Goal: Task Accomplishment & Management: Manage account settings

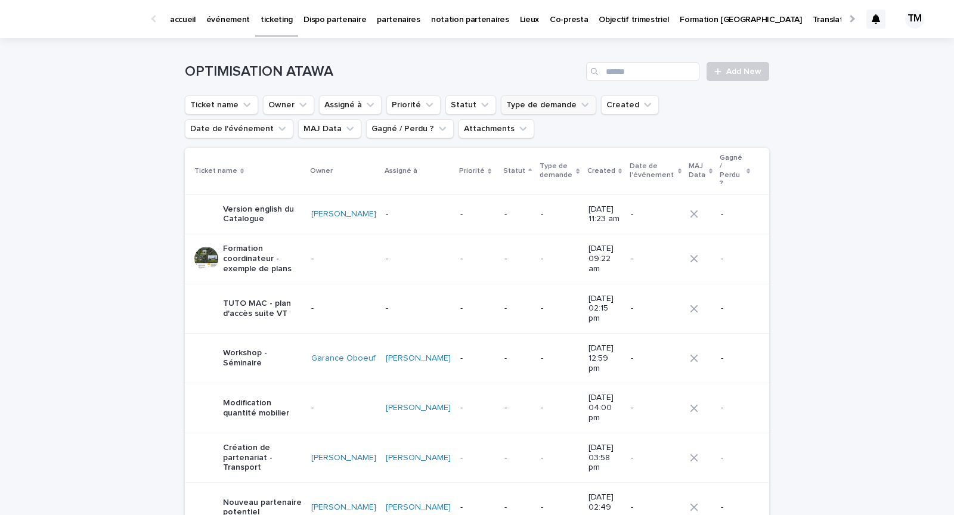
click at [520, 107] on button "Type de demande" at bounding box center [548, 104] width 95 height 19
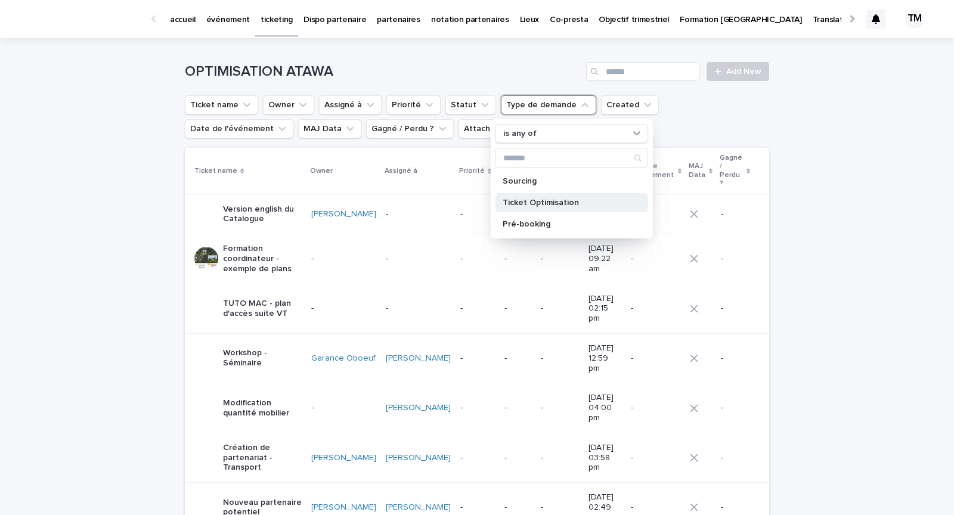
click at [525, 199] on p "Ticket Optimisation" at bounding box center [566, 203] width 126 height 8
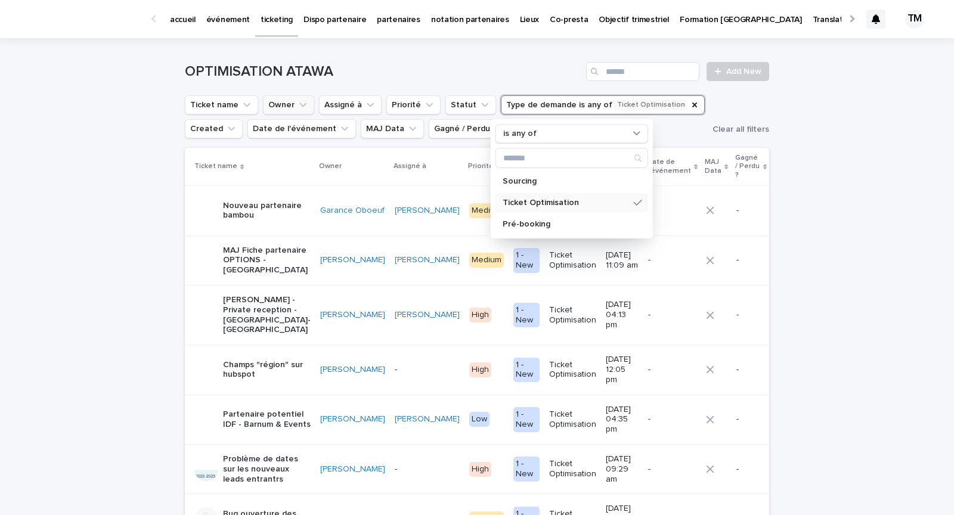
click at [282, 106] on button "Owner" at bounding box center [288, 104] width 51 height 19
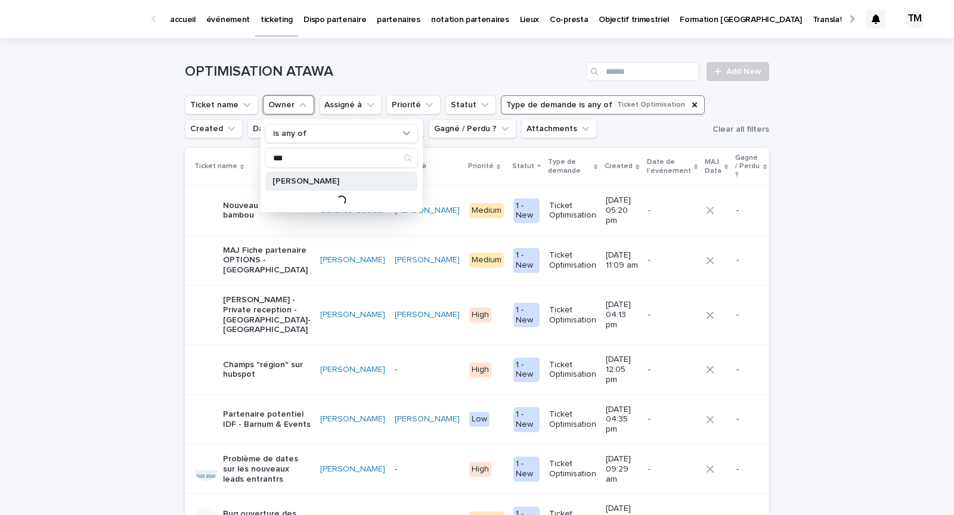
type input "***"
click at [317, 184] on p "[PERSON_NAME]" at bounding box center [335, 181] width 126 height 8
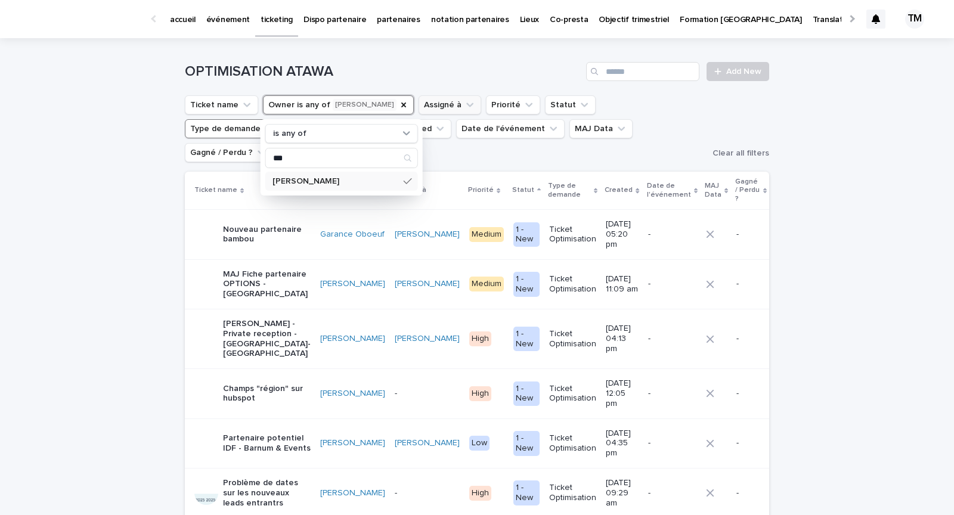
click at [432, 106] on button "Assigné à" at bounding box center [449, 104] width 63 height 19
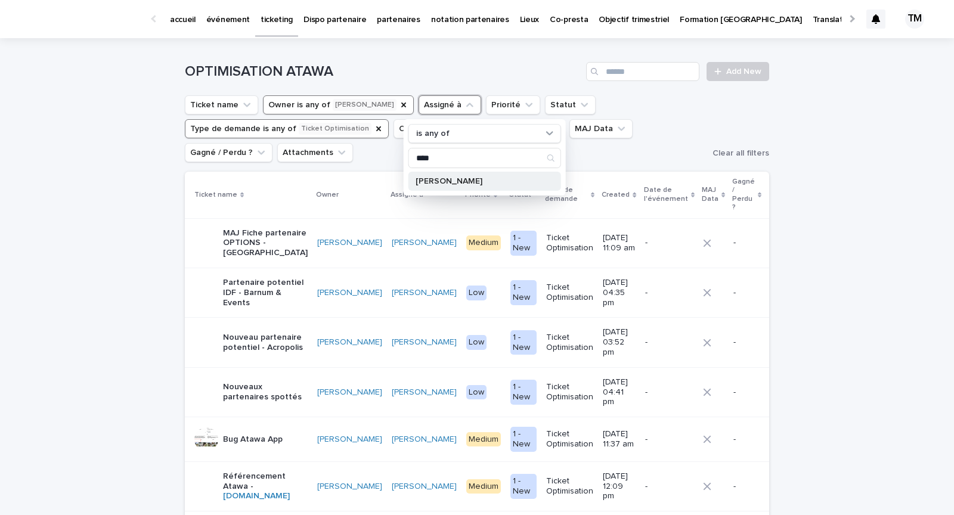
type input "****"
click at [461, 179] on p "[PERSON_NAME]" at bounding box center [478, 181] width 126 height 8
click at [120, 280] on div "Loading... Saving… Loading... Saving… OPTIMISATION ATAWA Add New Ticket name Ow…" at bounding box center [477, 350] width 954 height 625
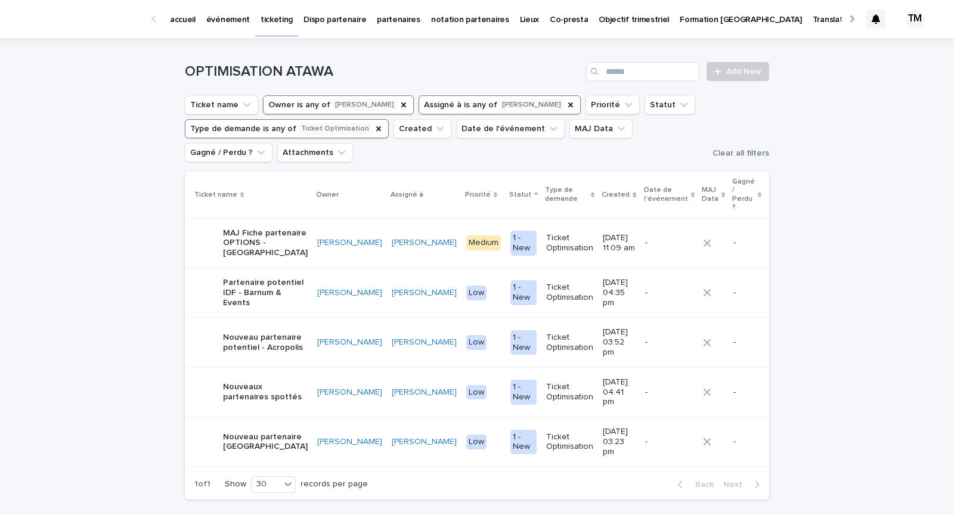
click at [283, 432] on p "Nouveau partenaire [GEOGRAPHIC_DATA]" at bounding box center [265, 442] width 85 height 20
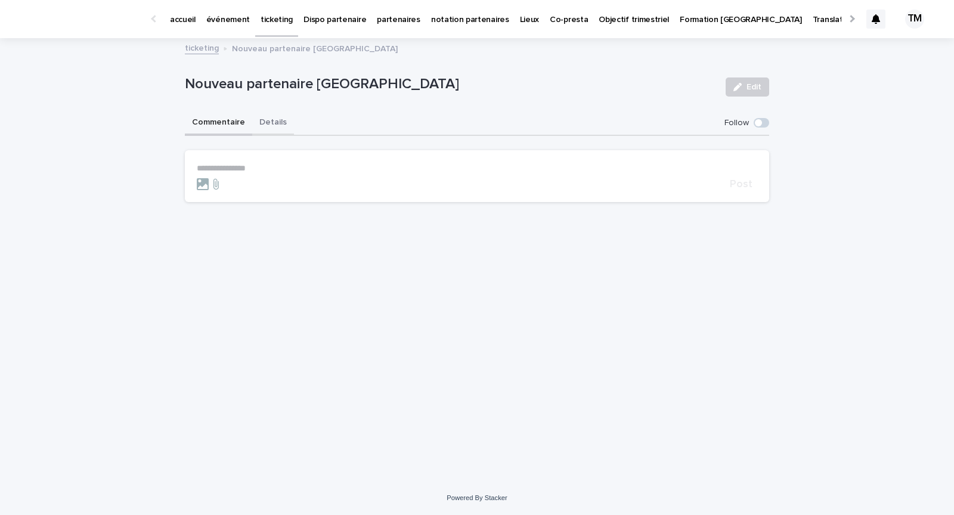
click at [270, 121] on button "Details" at bounding box center [273, 123] width 42 height 25
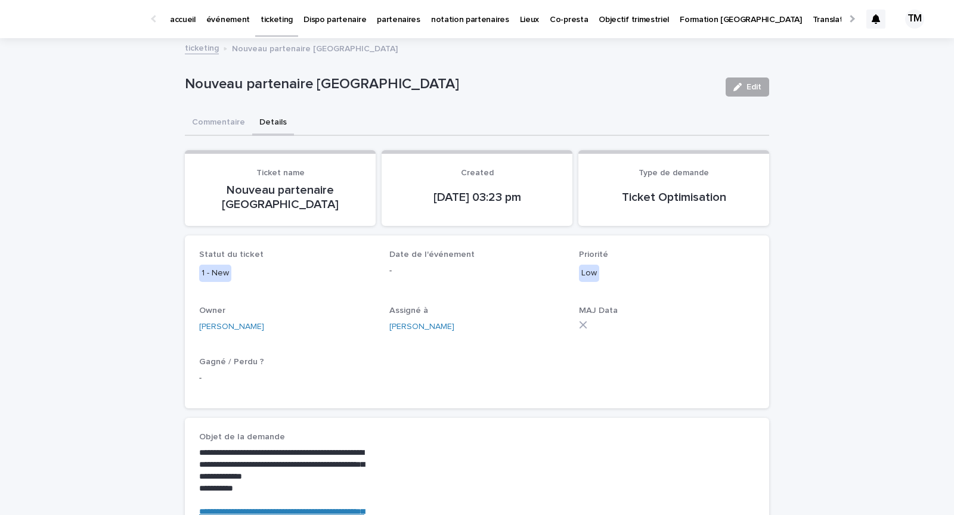
click at [744, 86] on div "button" at bounding box center [739, 87] width 13 height 8
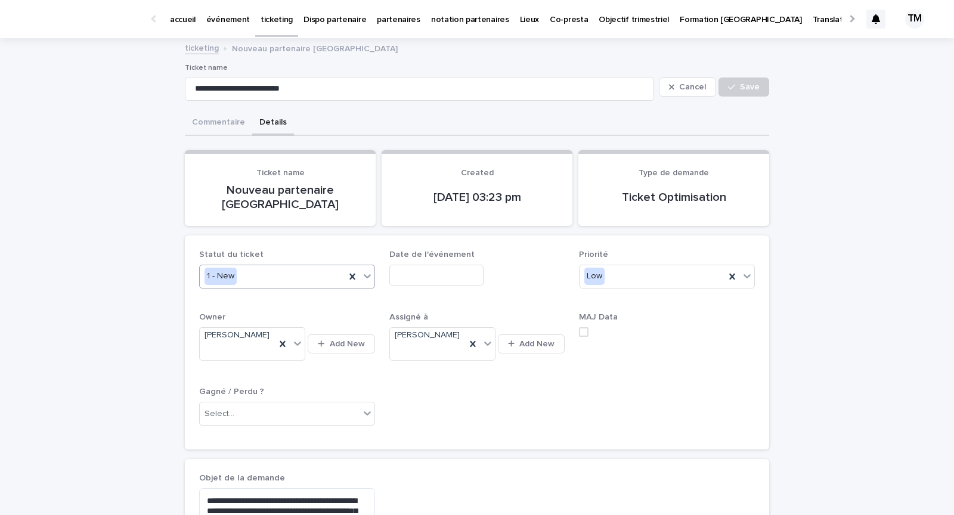
click at [267, 266] on div "1 - New" at bounding box center [272, 276] width 145 height 20
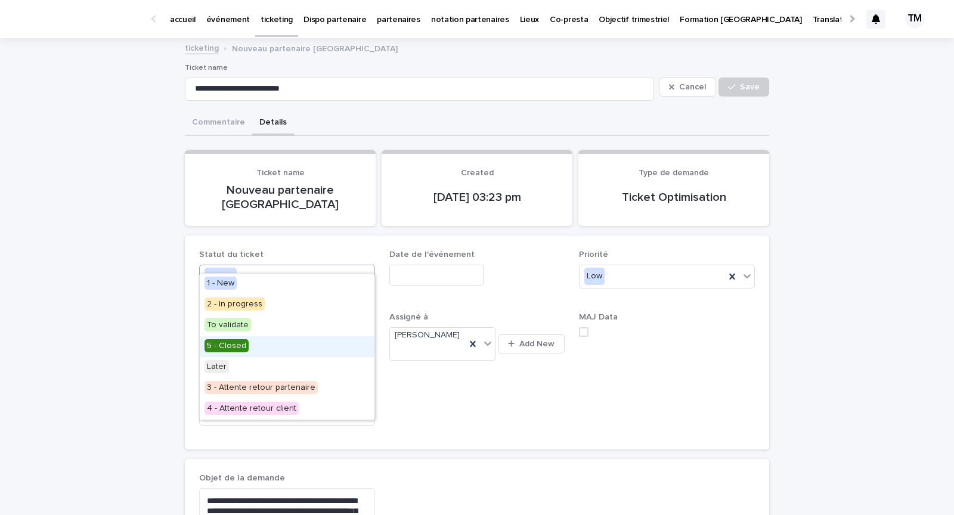
click at [267, 347] on div "5 - Closed" at bounding box center [287, 346] width 175 height 21
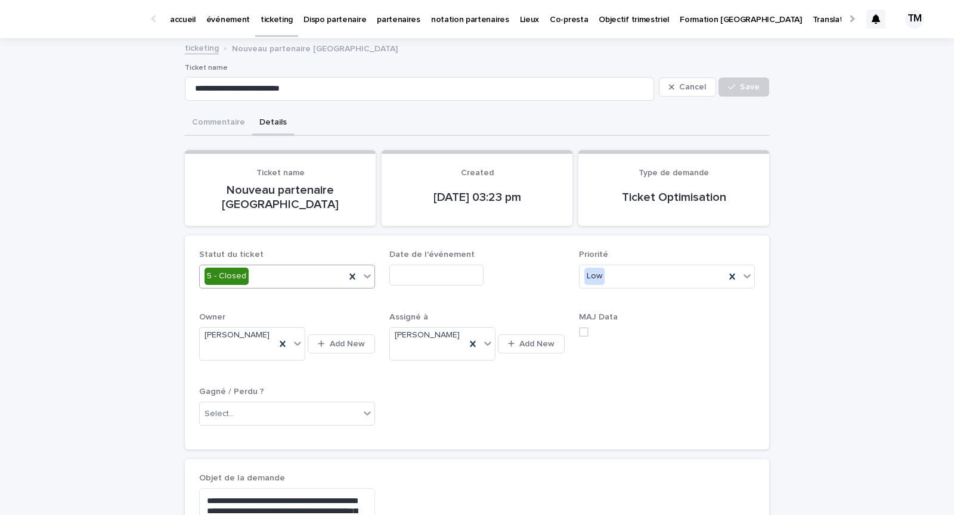
click at [584, 327] on span at bounding box center [584, 332] width 10 height 10
click at [741, 83] on span "Save" at bounding box center [750, 87] width 20 height 8
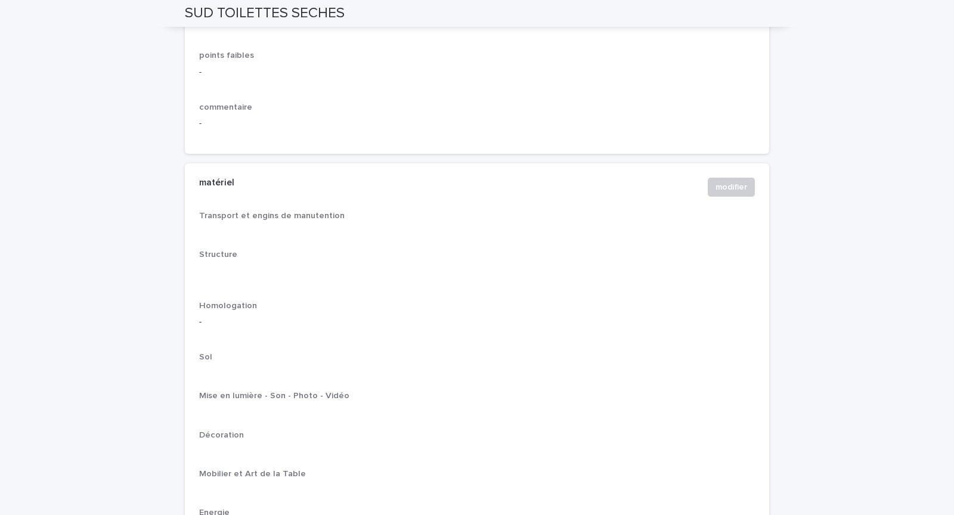
scroll to position [1323, 0]
click at [733, 184] on span "modifier" at bounding box center [731, 186] width 32 height 12
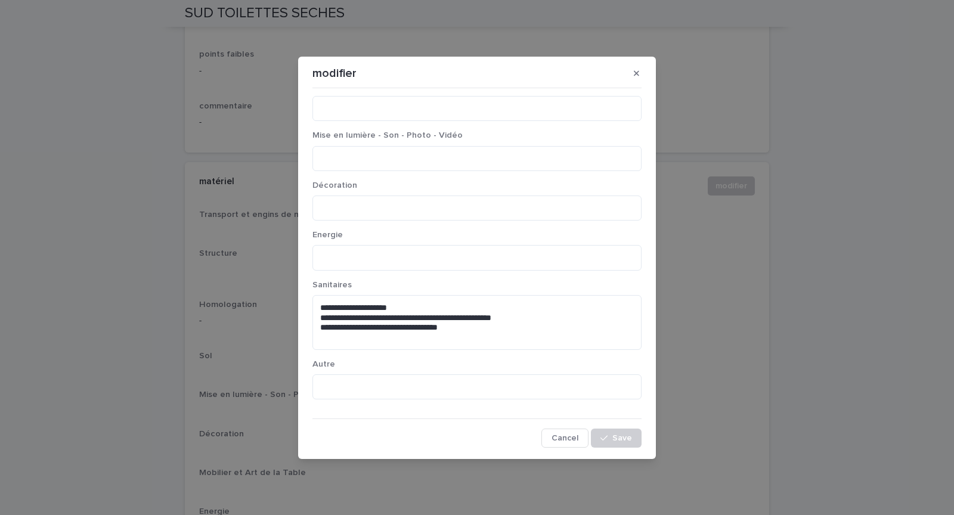
scroll to position [0, 0]
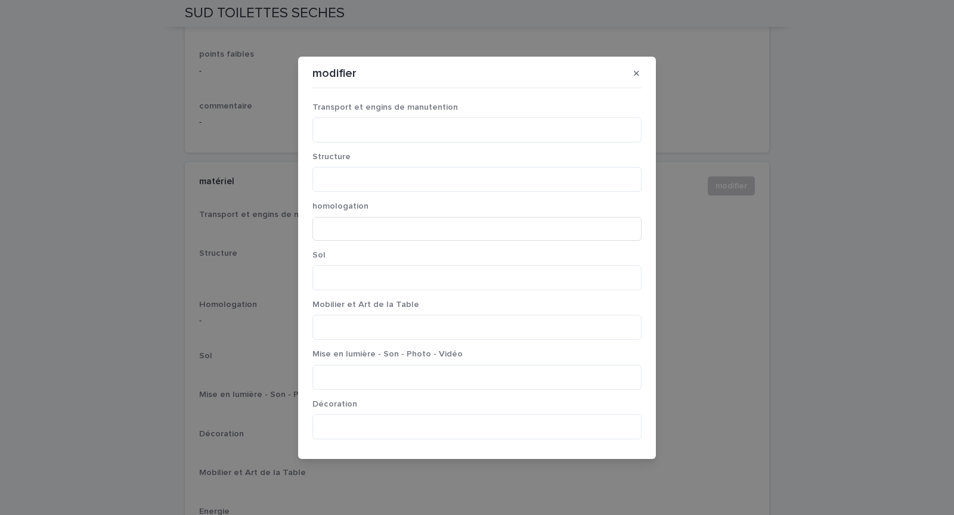
click at [637, 70] on icon "button" at bounding box center [636, 73] width 5 height 8
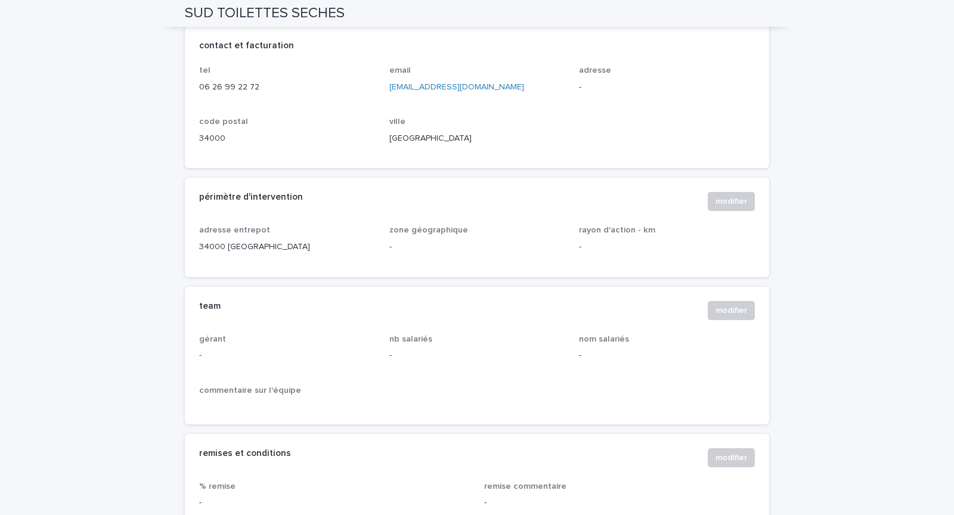
scroll to position [589, 0]
click at [724, 200] on span "modifier" at bounding box center [731, 203] width 32 height 12
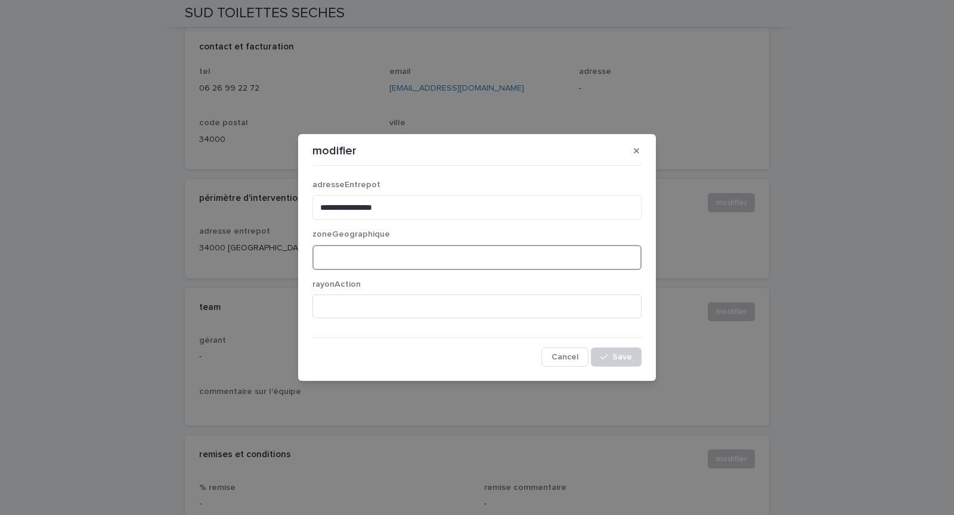
click at [409, 263] on textarea at bounding box center [476, 257] width 329 height 25
type textarea "*"
type textarea "**********"
click at [622, 359] on span "Save" at bounding box center [622, 357] width 20 height 8
